Goal: Task Accomplishment & Management: Manage account settings

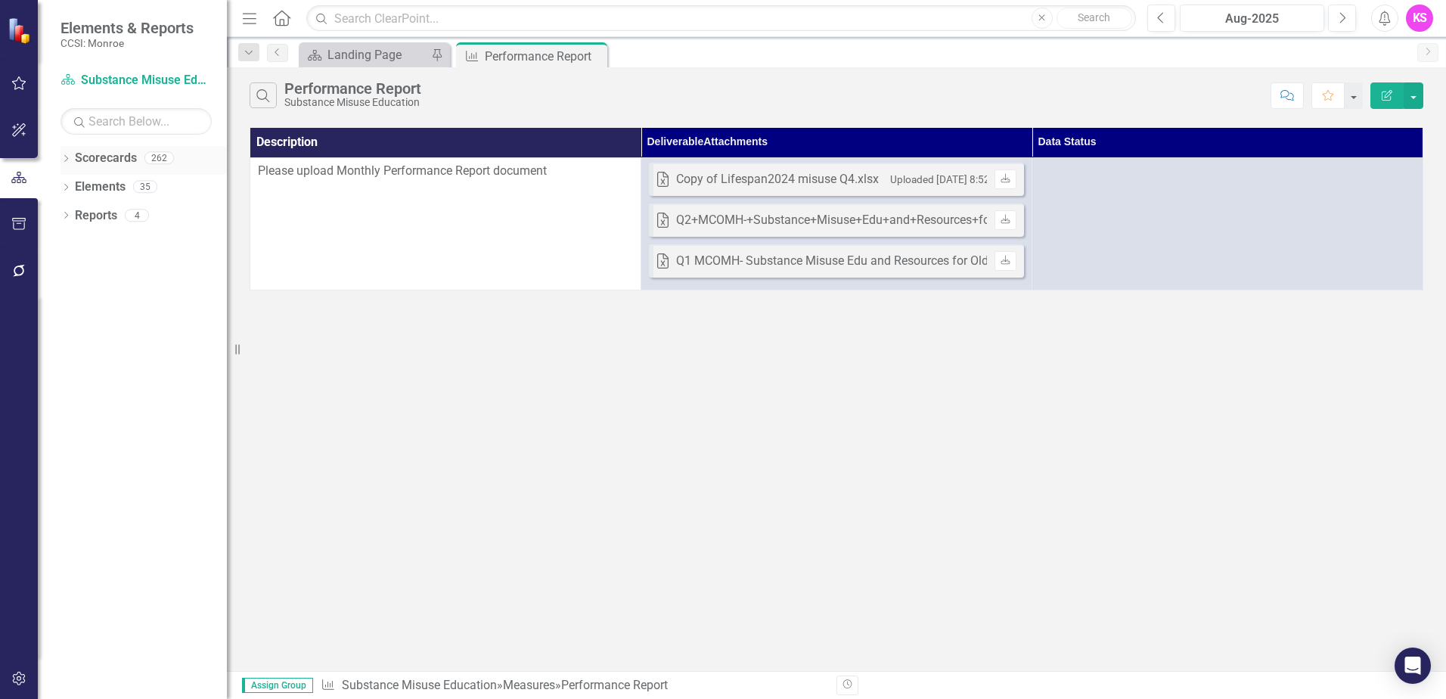
click at [70, 160] on icon "Dropdown" at bounding box center [65, 160] width 11 height 8
click at [74, 183] on icon "Dropdown" at bounding box center [73, 185] width 11 height 9
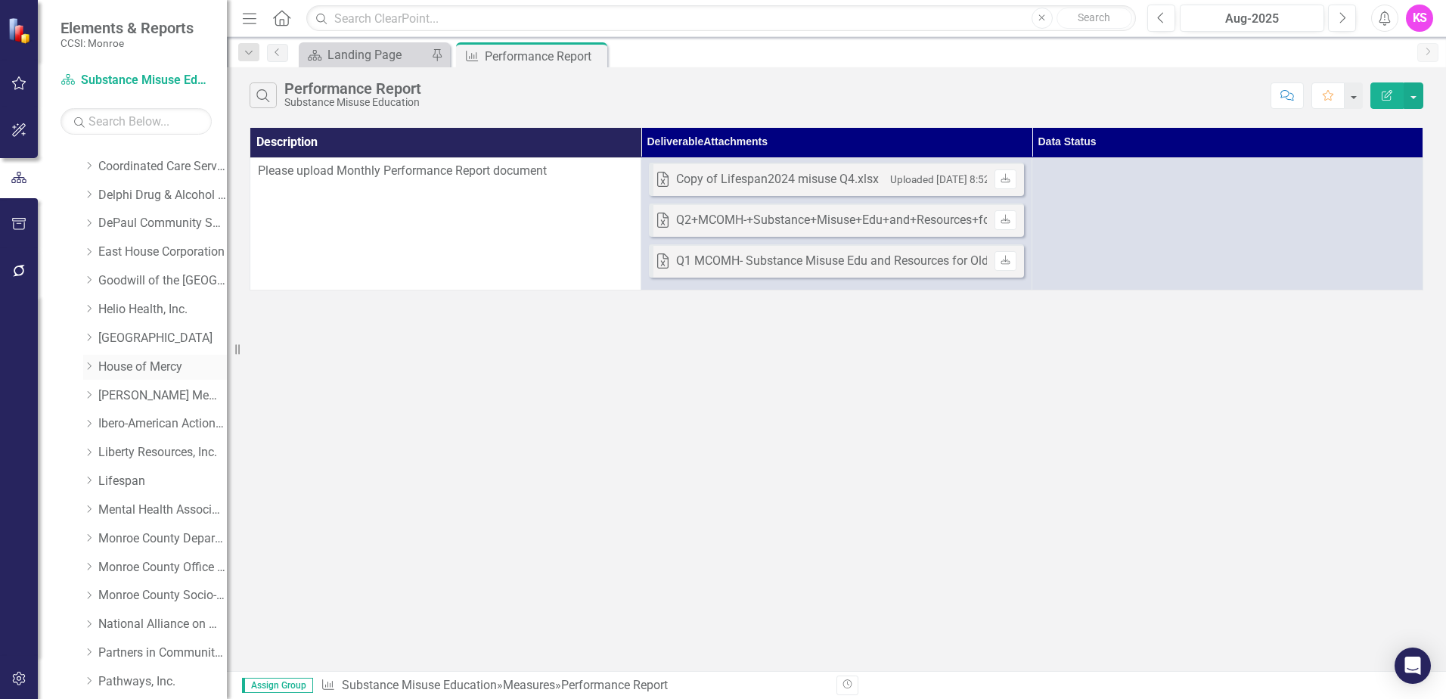
scroll to position [227, 0]
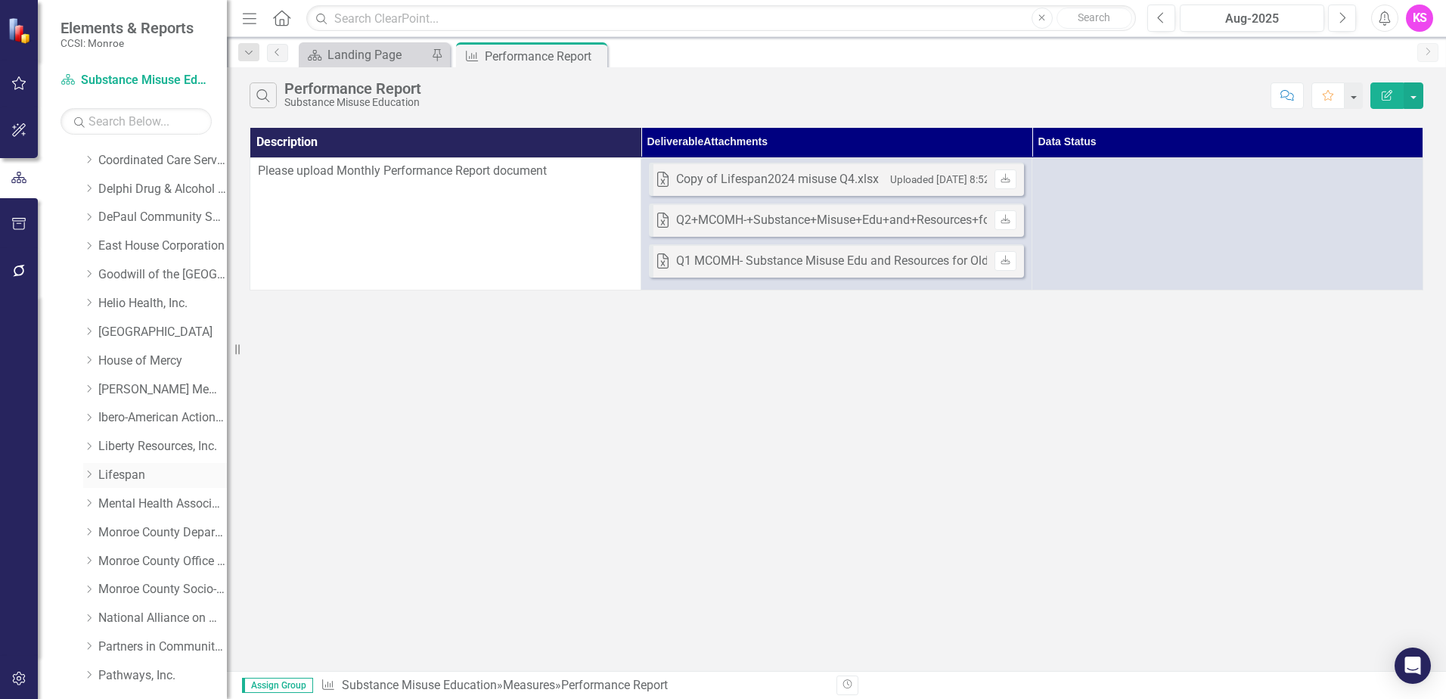
click at [89, 470] on icon "Dropdown" at bounding box center [88, 474] width 11 height 9
click at [112, 473] on link "Lifespan" at bounding box center [162, 475] width 129 height 17
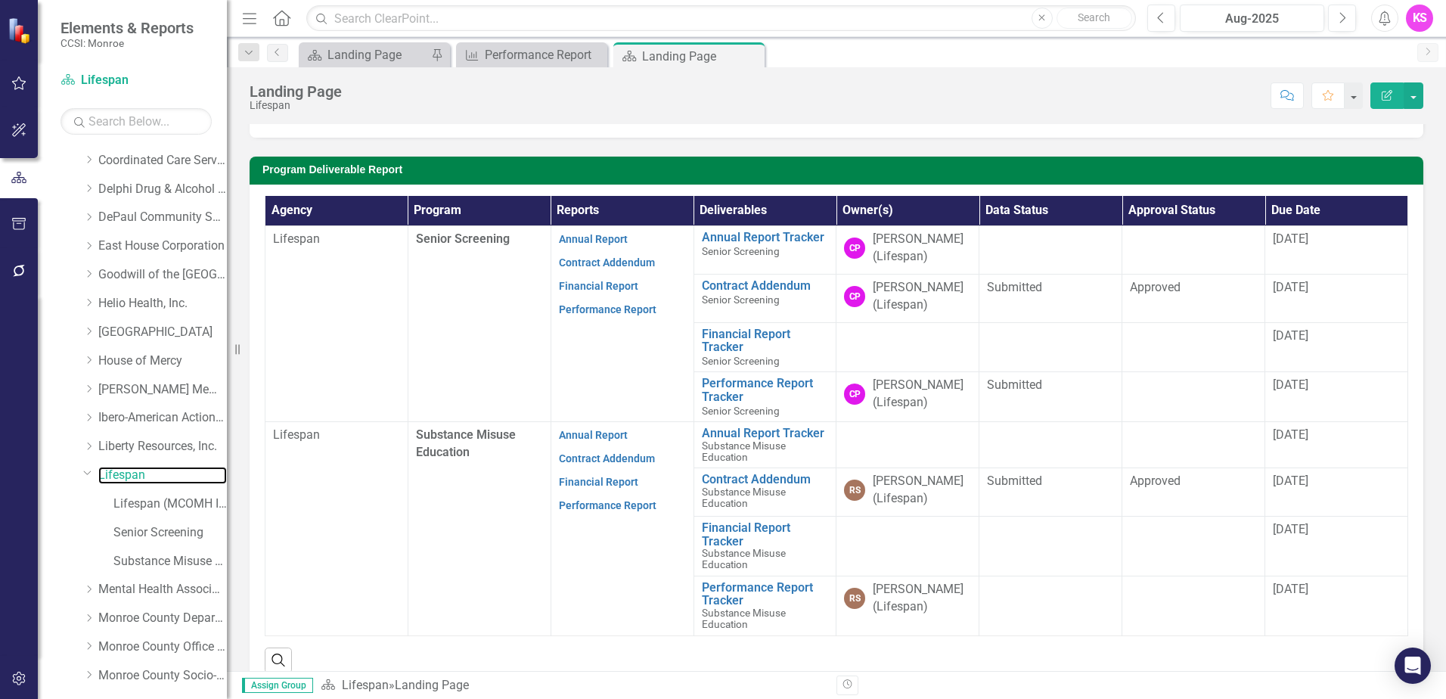
scroll to position [287, 0]
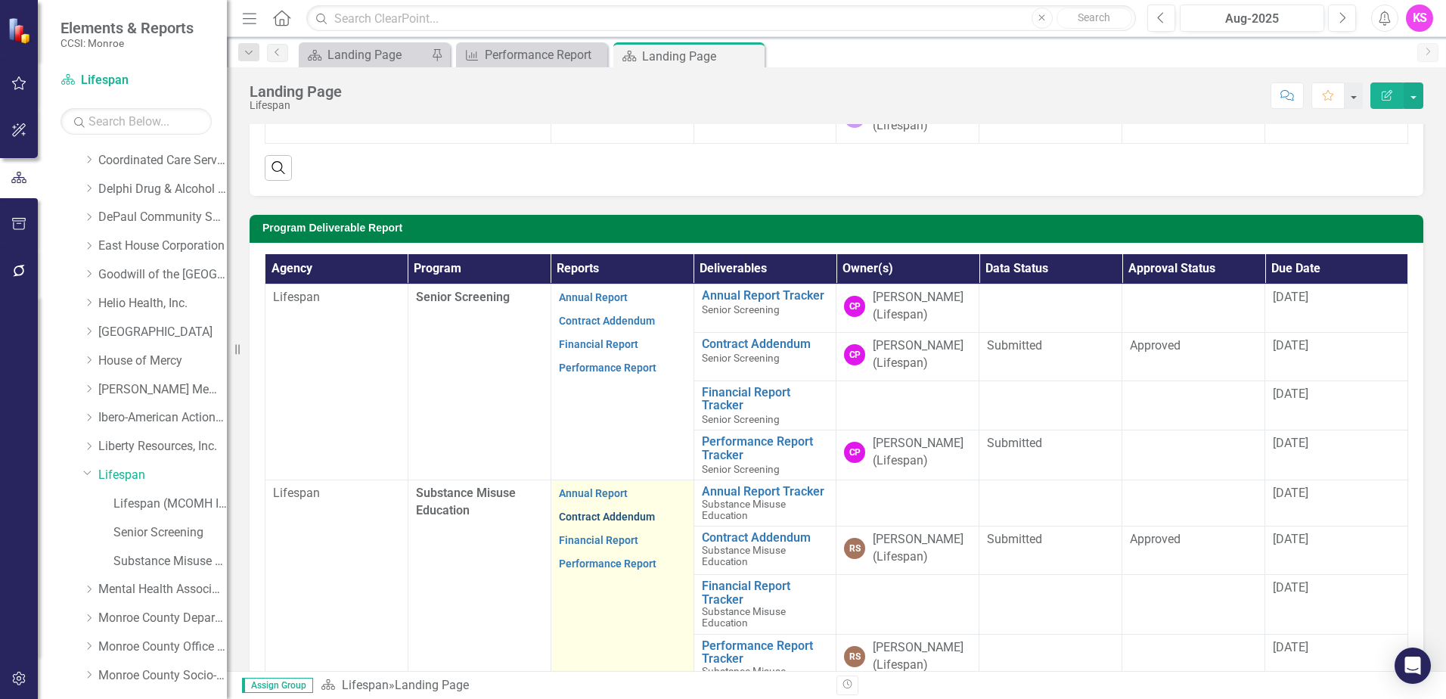
click at [592, 518] on link "Contract Addendum" at bounding box center [607, 516] width 96 height 12
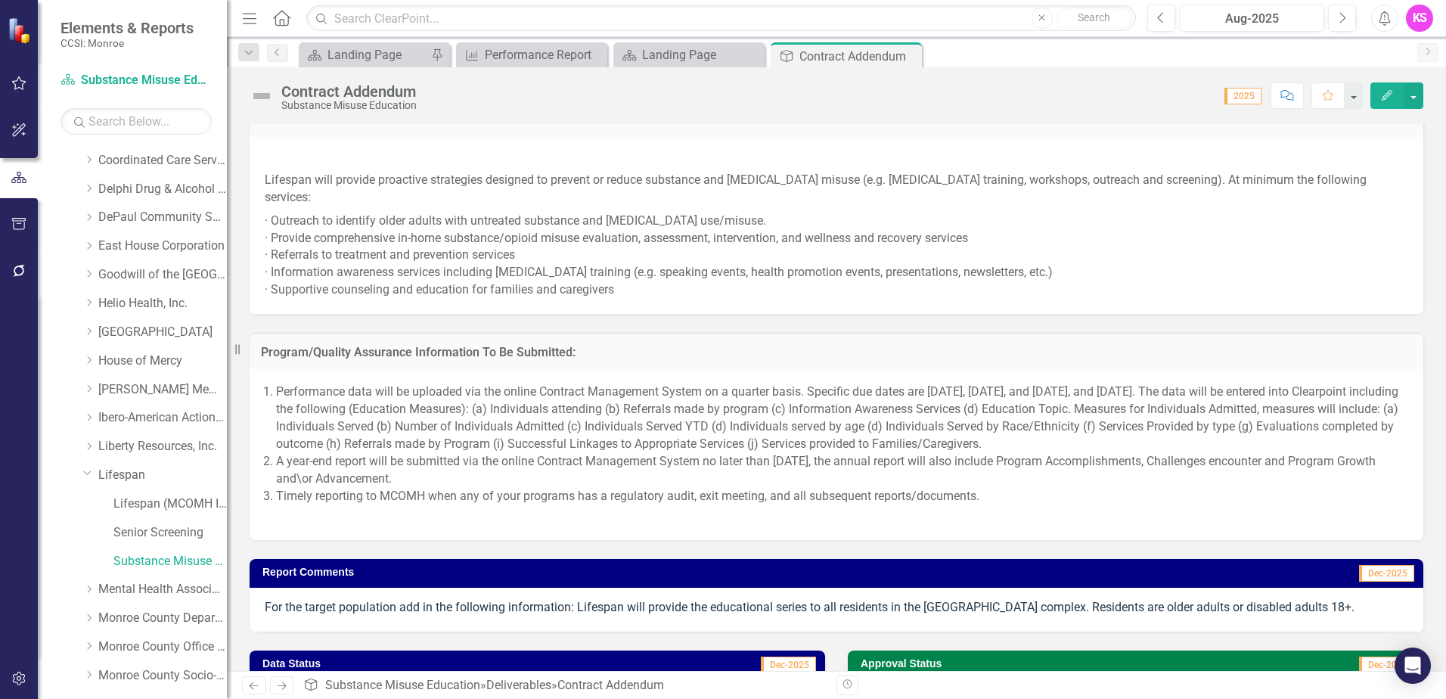
scroll to position [1053, 0]
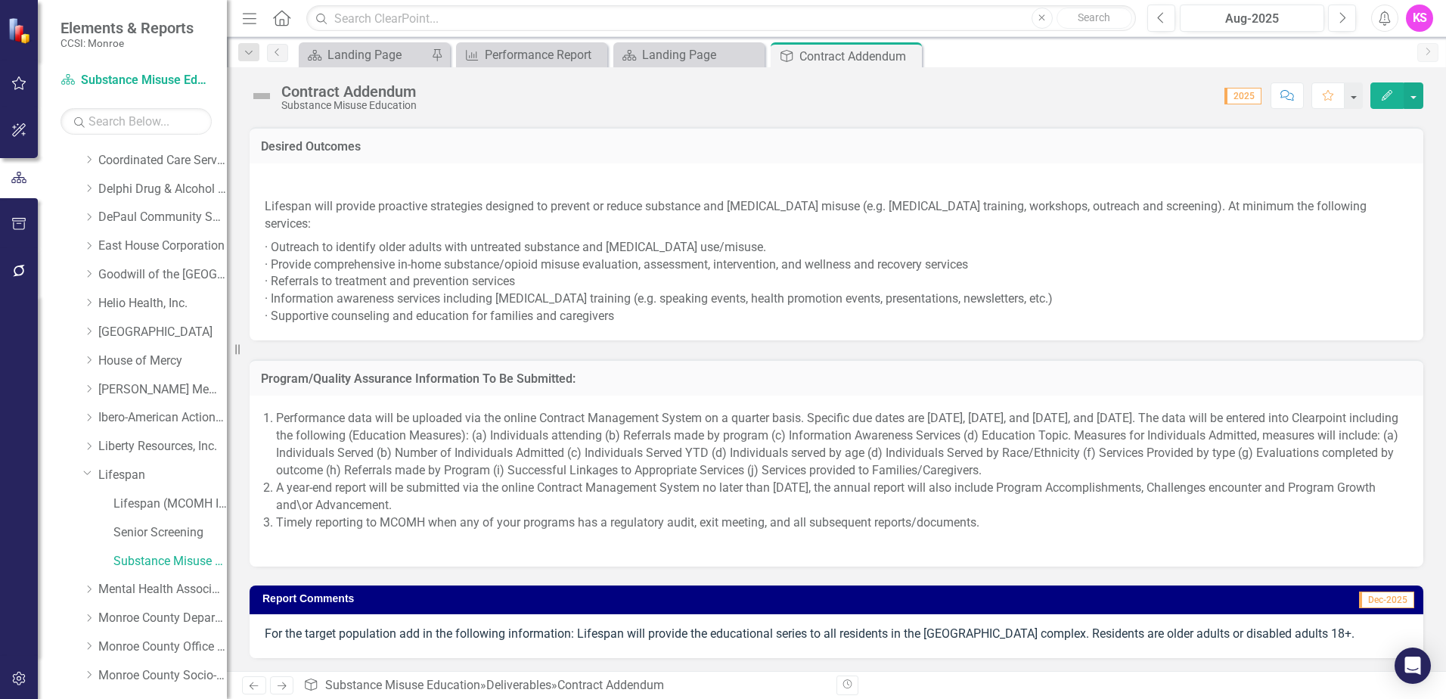
click at [1323, 479] on li "A year-end report will be submitted via the online Contract Management System n…" at bounding box center [842, 496] width 1132 height 35
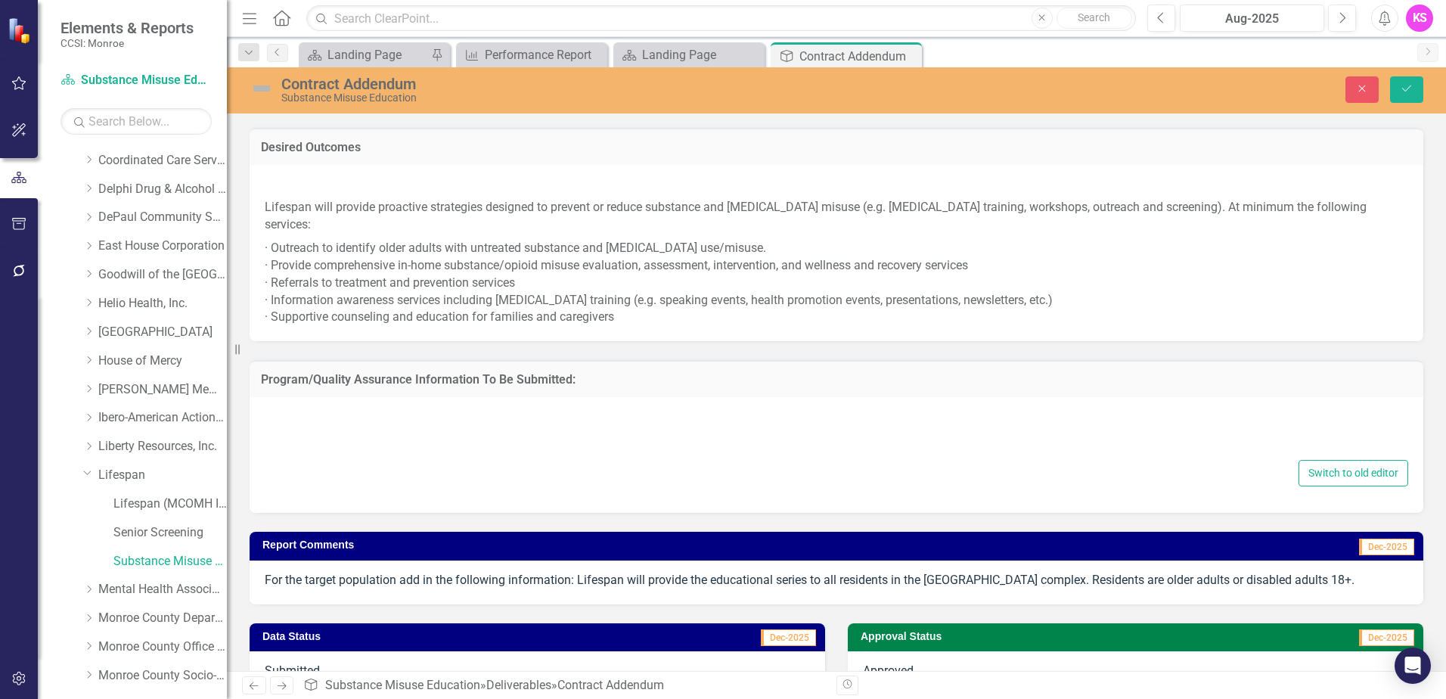
type textarea "<ol> <li>Performance data will be uploaded via the online Contract Management S…"
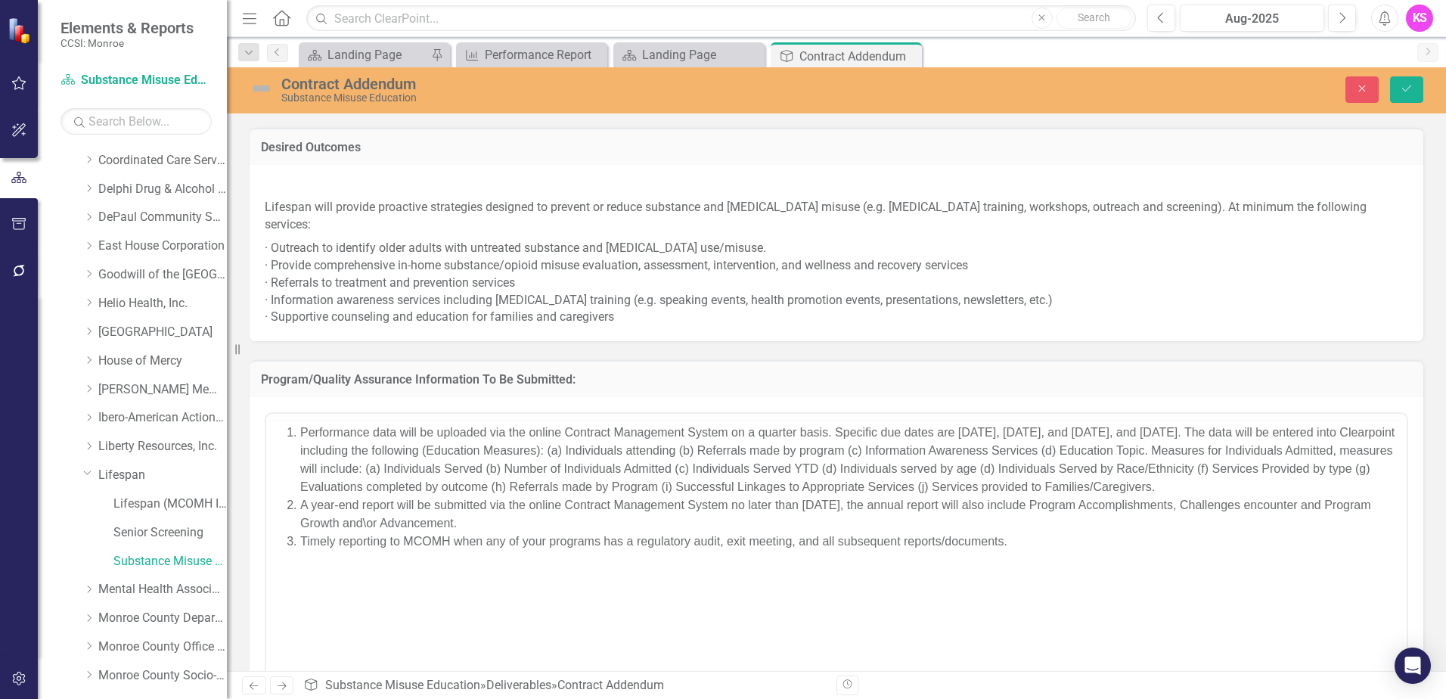
scroll to position [0, 0]
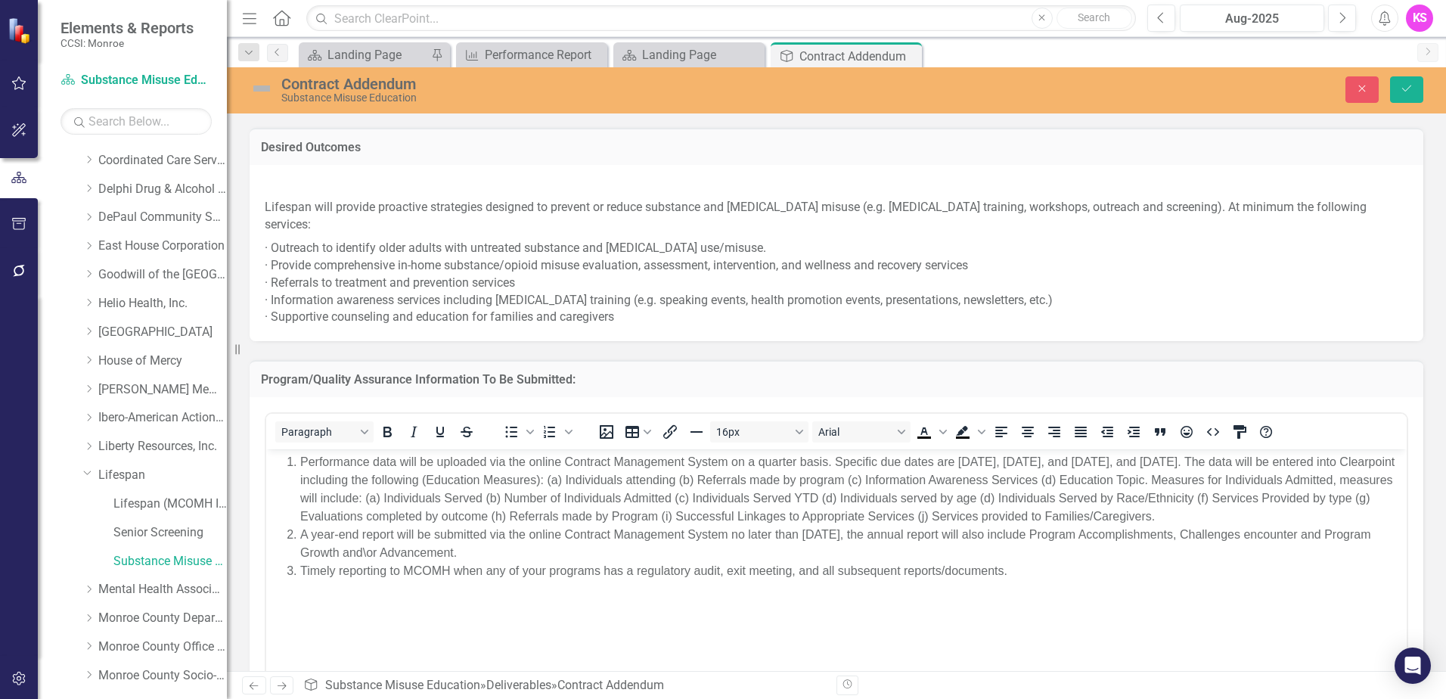
click at [1351, 532] on li "A year-end report will be submitted via the online Contract Management System n…" at bounding box center [851, 543] width 1102 height 36
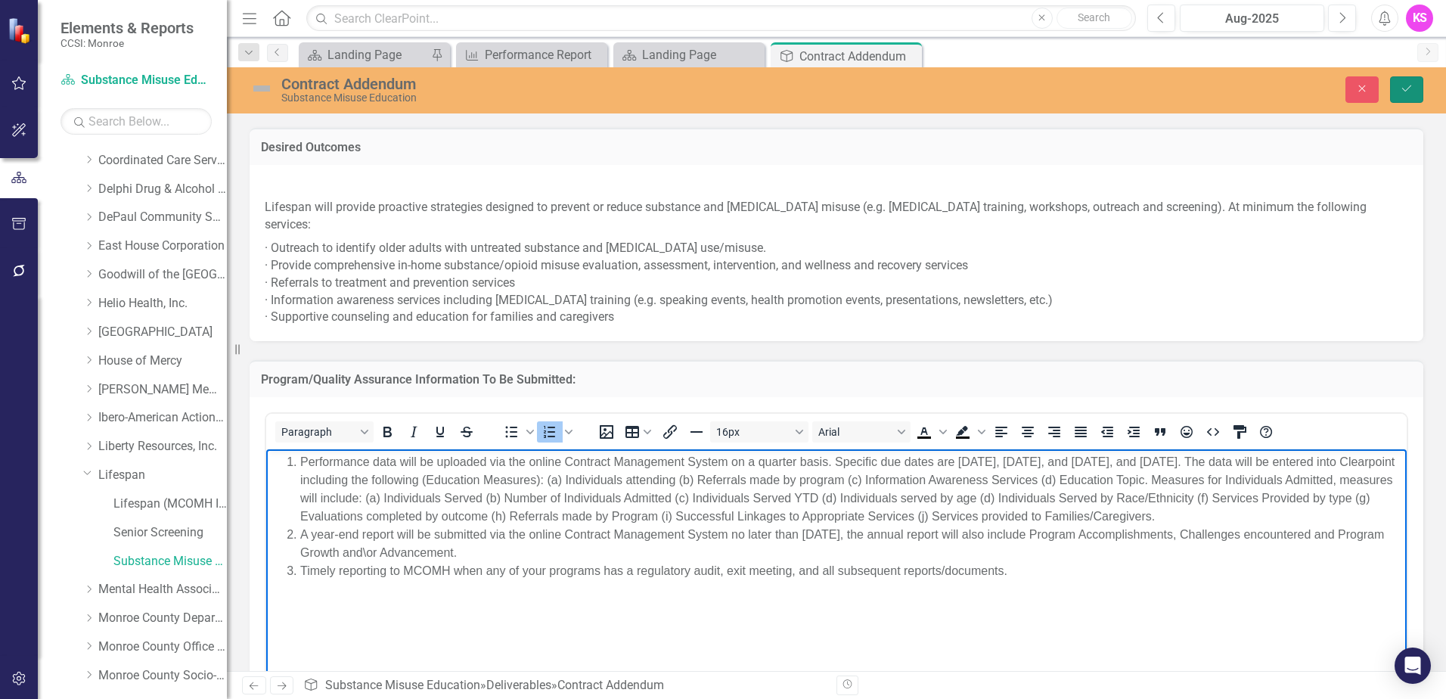
click at [1407, 87] on icon "Save" at bounding box center [1407, 88] width 14 height 11
